Goal: Obtain resource: Download file/media

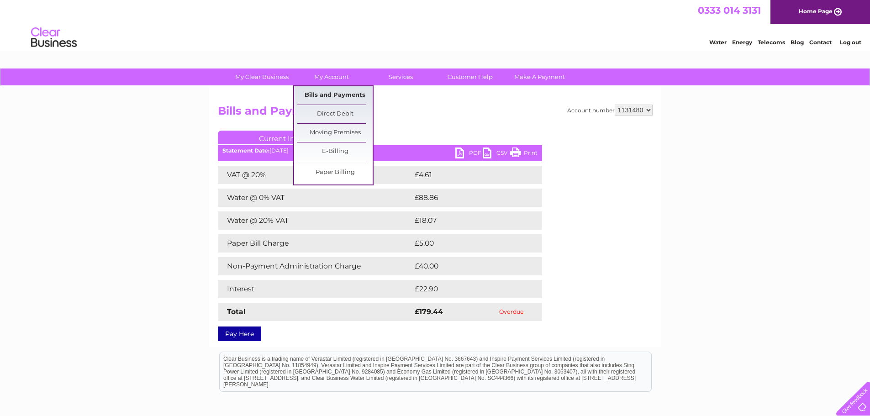
click at [337, 90] on link "Bills and Payments" at bounding box center [334, 95] width 75 height 18
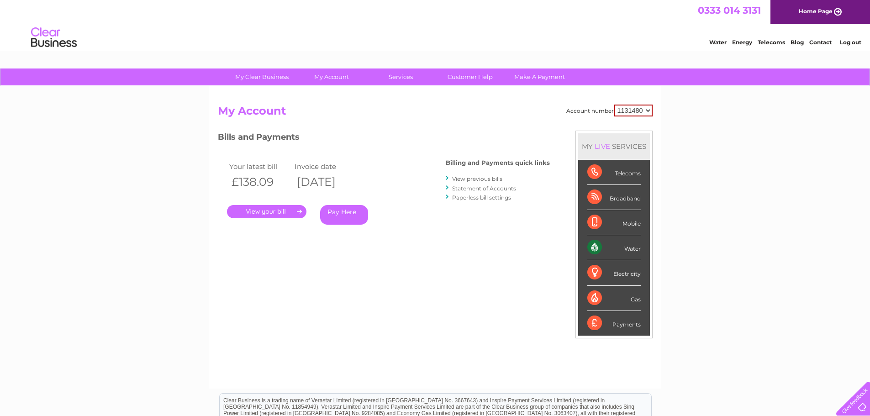
click at [483, 180] on link "View previous bills" at bounding box center [477, 178] width 50 height 7
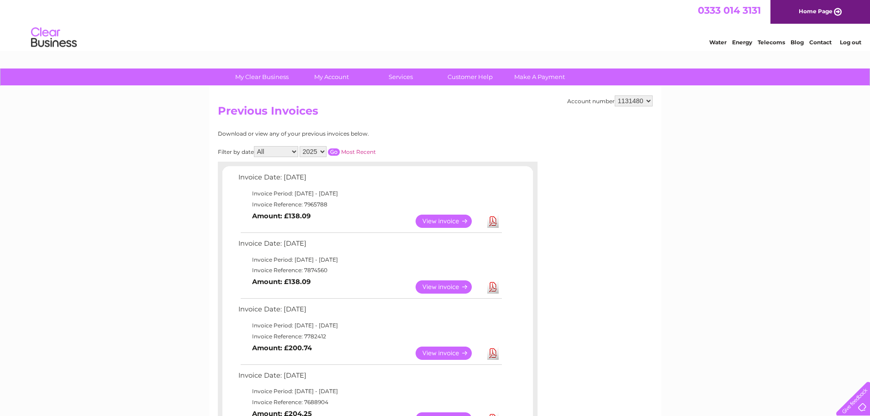
click at [323, 148] on select "2025 2024 2023 2022" at bounding box center [313, 151] width 27 height 11
select select "2023"
click at [301, 146] on select "2025 2024 2023 2022" at bounding box center [313, 151] width 27 height 11
click at [273, 151] on select "All January February March April May June July August September October Novembe…" at bounding box center [276, 151] width 44 height 11
select select "8"
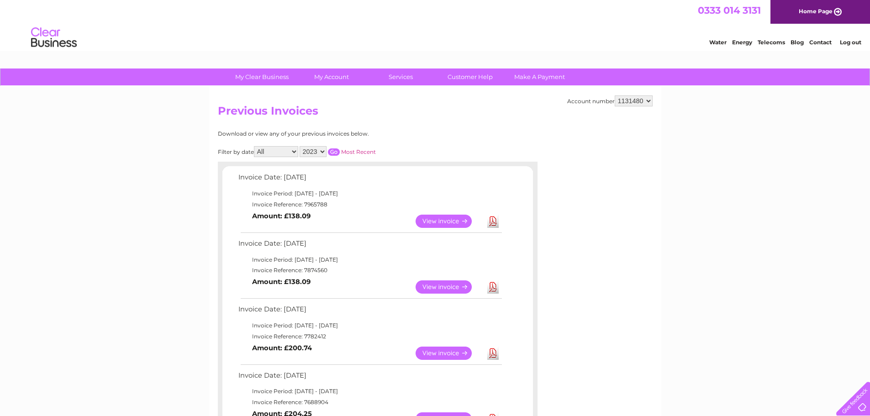
click at [255, 146] on select "All January February March April May June July August September October Novembe…" at bounding box center [276, 151] width 44 height 11
click at [334, 150] on input "button" at bounding box center [334, 151] width 12 height 7
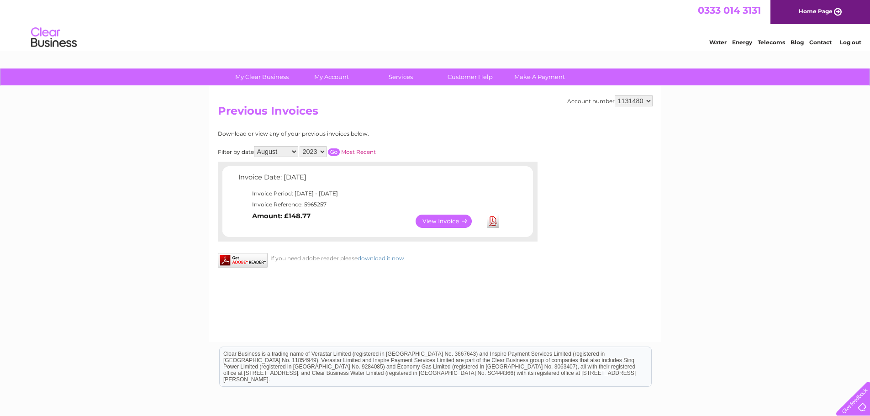
click at [456, 220] on link "View" at bounding box center [449, 221] width 67 height 13
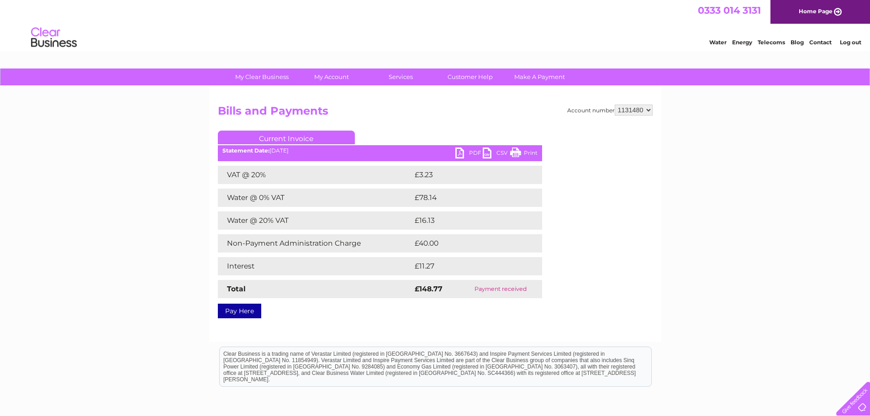
click at [462, 148] on link "PDF" at bounding box center [468, 154] width 27 height 13
